Goal: Check status: Check status

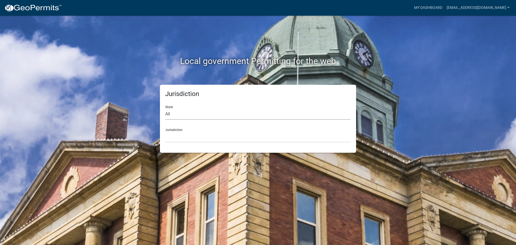
click at [190, 112] on select "All [US_STATE] [US_STATE] [US_STATE] [US_STATE] [US_STATE] [US_STATE] [US_STATE…" at bounding box center [258, 114] width 186 height 11
select select "[US_STATE]"
click at [165, 109] on select "All [US_STATE] [US_STATE] [US_STATE] [US_STATE] [US_STATE] [US_STATE] [US_STATE…" at bounding box center [258, 114] width 186 height 11
drag, startPoint x: 178, startPoint y: 144, endPoint x: 179, endPoint y: 136, distance: 7.8
click at [179, 139] on select "City of [GEOGRAPHIC_DATA], [US_STATE] City of [GEOGRAPHIC_DATA], [US_STATE] Cit…" at bounding box center [258, 137] width 186 height 11
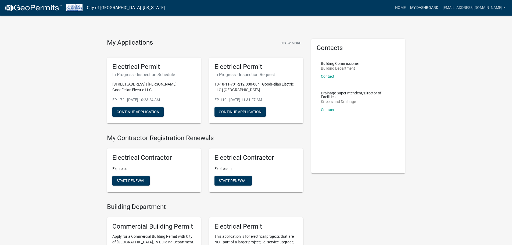
click at [441, 4] on link "My Dashboard" at bounding box center [424, 8] width 33 height 10
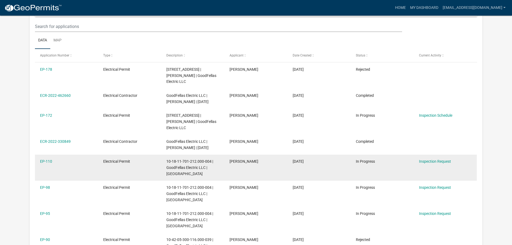
scroll to position [81, 0]
click at [427, 162] on link "Inspection Request" at bounding box center [435, 161] width 32 height 4
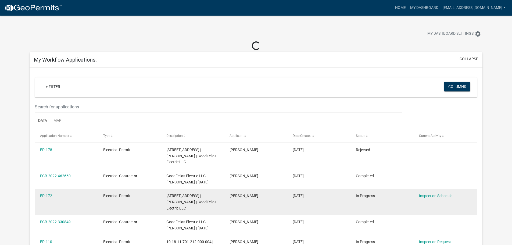
click at [414, 205] on datatable-body-cell "Inspection Schedule" at bounding box center [445, 202] width 63 height 26
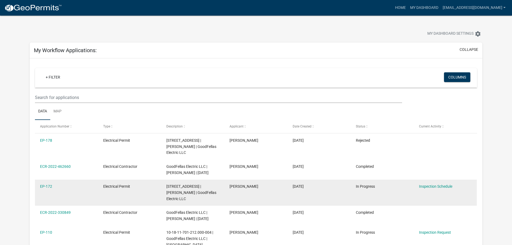
click at [429, 195] on datatable-body-cell "Inspection Schedule" at bounding box center [445, 193] width 63 height 26
click at [435, 188] on link "Inspection Schedule" at bounding box center [435, 186] width 33 height 4
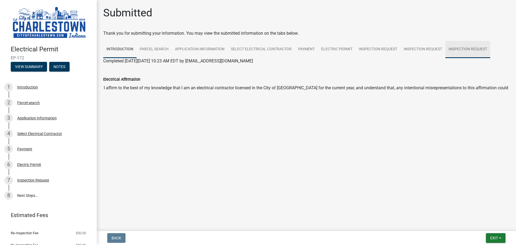
click at [467, 50] on link "Inspection Request" at bounding box center [468, 49] width 45 height 17
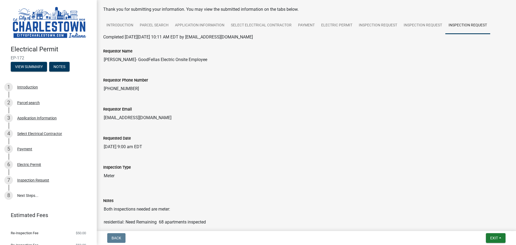
scroll to position [80, 0]
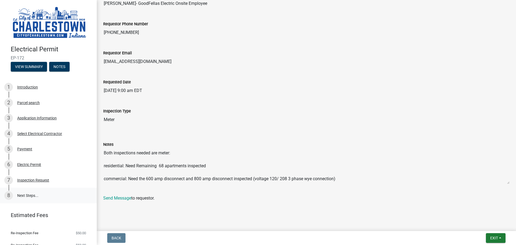
click at [17, 194] on link "8 Next Steps..." at bounding box center [48, 196] width 97 height 16
click at [24, 194] on link "8 Next Steps..." at bounding box center [48, 196] width 97 height 16
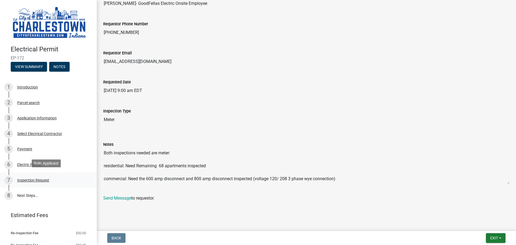
click at [37, 184] on link "7 Inspection Request" at bounding box center [48, 180] width 97 height 16
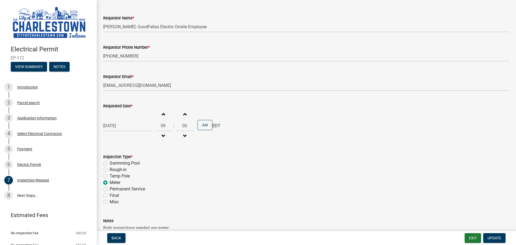
scroll to position [69, 0]
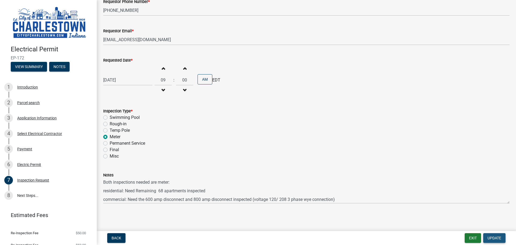
click at [491, 238] on span "Update" at bounding box center [495, 238] width 14 height 4
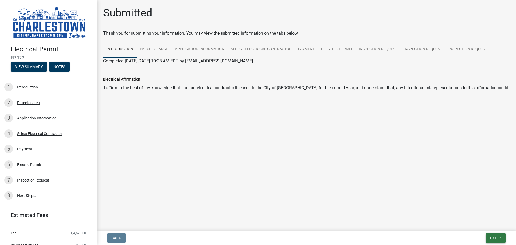
click at [501, 237] on button "Exit" at bounding box center [496, 238] width 20 height 10
click at [475, 51] on link "Inspection Request" at bounding box center [468, 49] width 45 height 17
